Goal: Check status: Check status

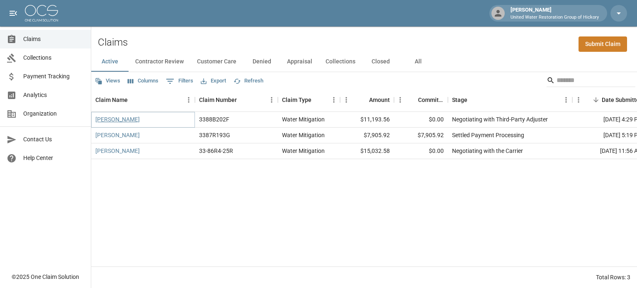
click at [117, 117] on link "[PERSON_NAME]" at bounding box center [117, 119] width 44 height 8
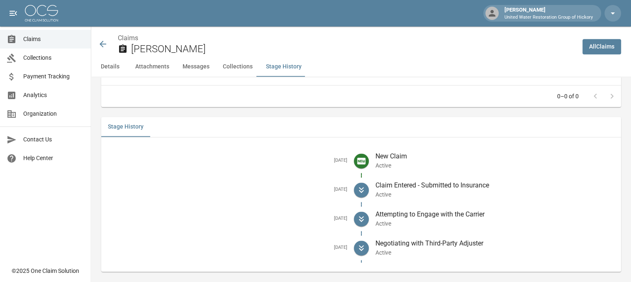
scroll to position [1069, 0]
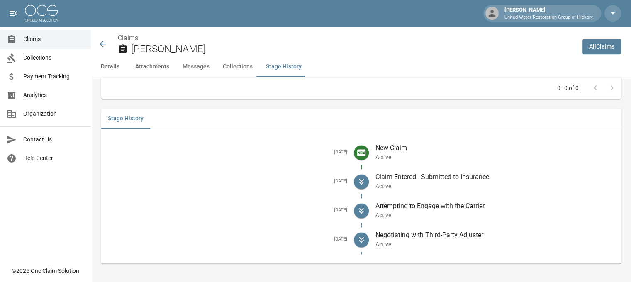
click at [101, 43] on icon at bounding box center [103, 44] width 10 height 10
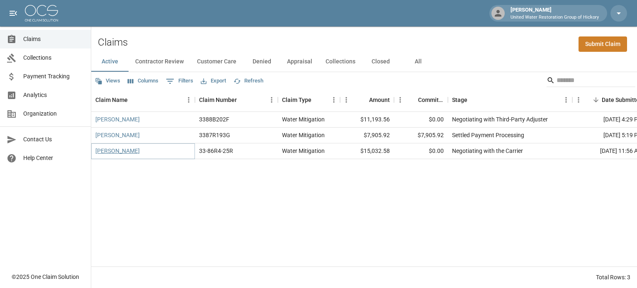
click at [127, 152] on link "[PERSON_NAME]" at bounding box center [117, 151] width 44 height 8
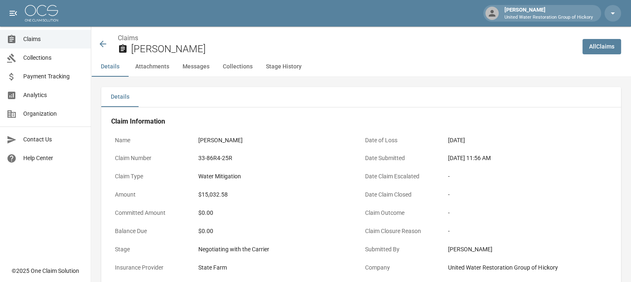
click at [104, 46] on icon at bounding box center [103, 44] width 10 height 10
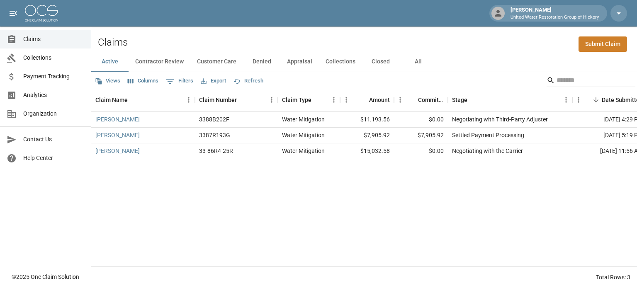
click at [33, 58] on span "Collections" at bounding box center [53, 57] width 61 height 9
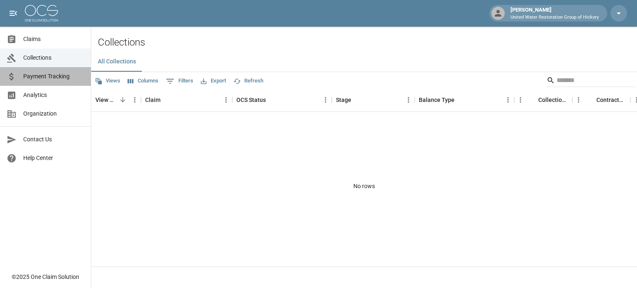
click at [36, 79] on span "Payment Tracking" at bounding box center [53, 76] width 61 height 9
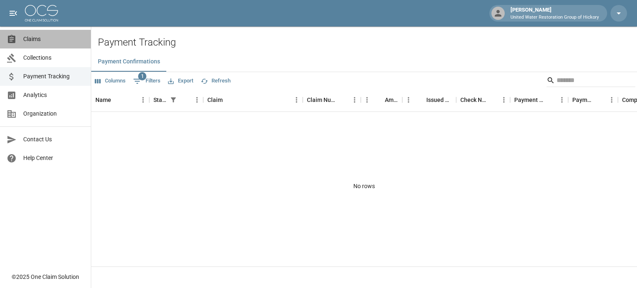
click at [32, 38] on span "Claims" at bounding box center [53, 39] width 61 height 9
